Goal: Book appointment/travel/reservation

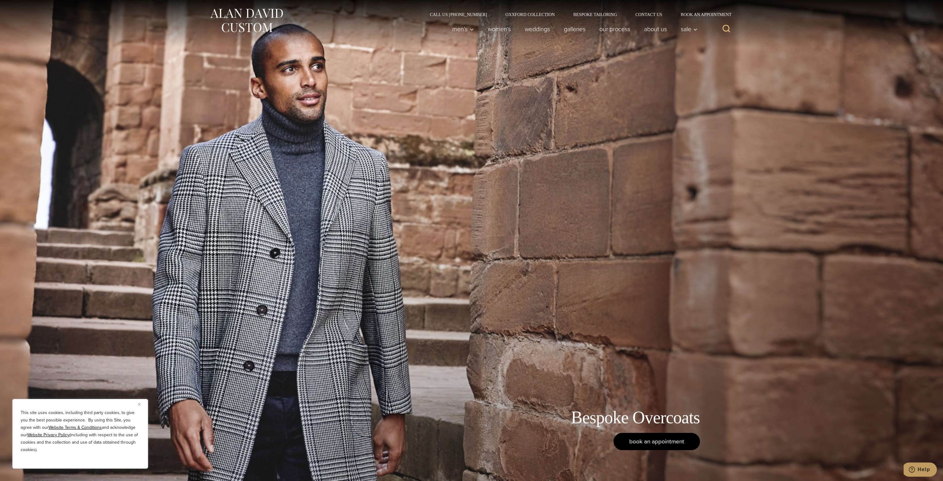
click at [673, 446] on link "book an appointment" at bounding box center [657, 441] width 86 height 17
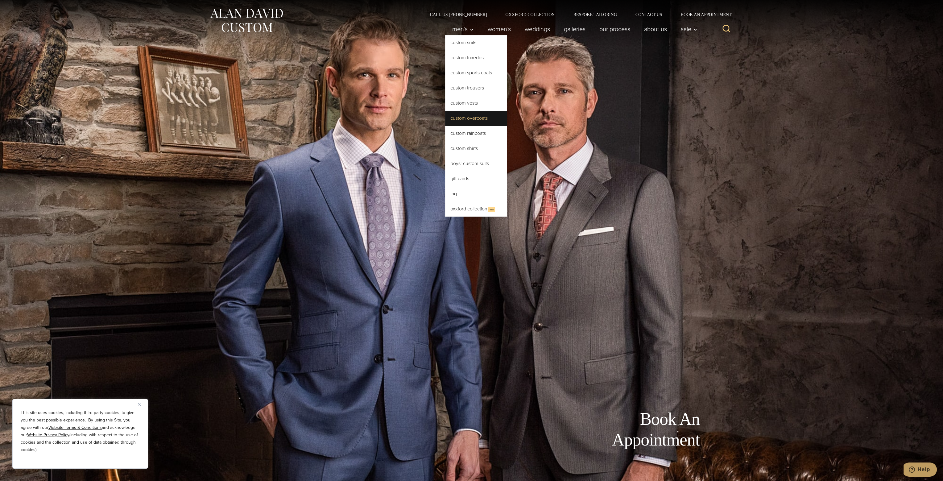
click at [456, 121] on link "Custom Overcoats" at bounding box center [476, 118] width 62 height 15
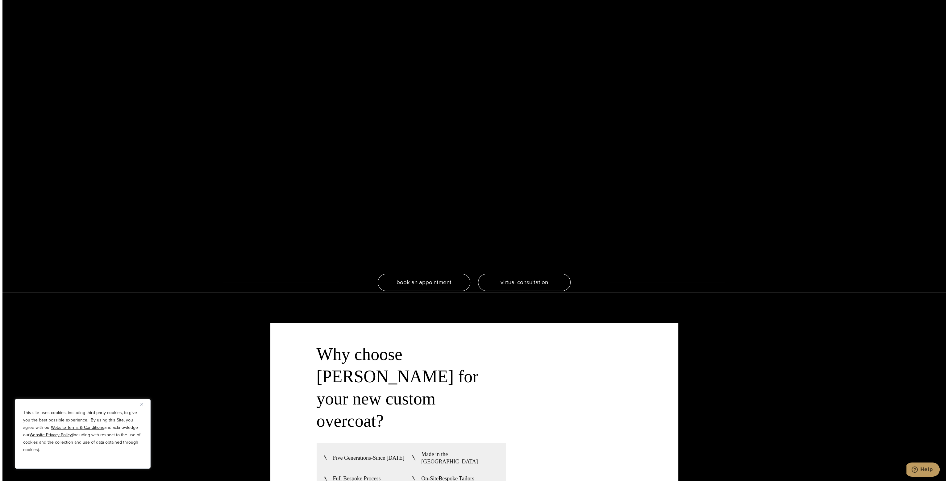
scroll to position [1574, 0]
